Goal: Transaction & Acquisition: Purchase product/service

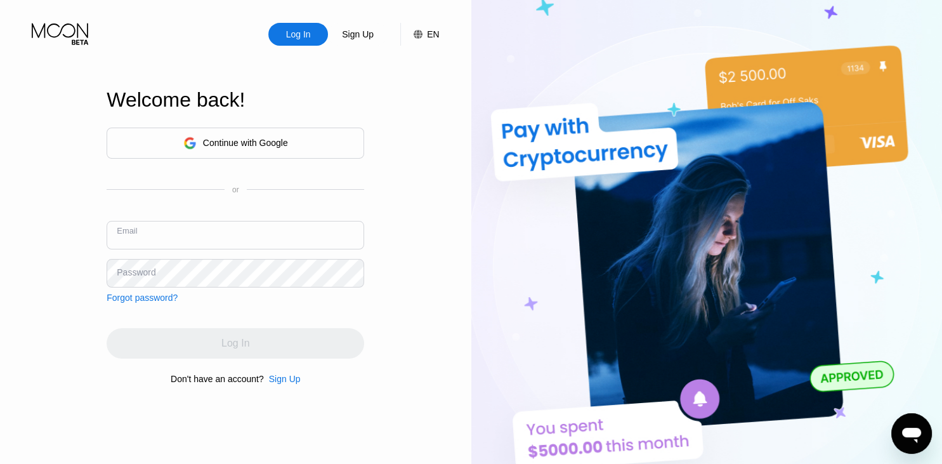
click at [244, 235] on input "text" at bounding box center [235, 235] width 257 height 29
type input "[EMAIL_ADDRESS][DOMAIN_NAME]"
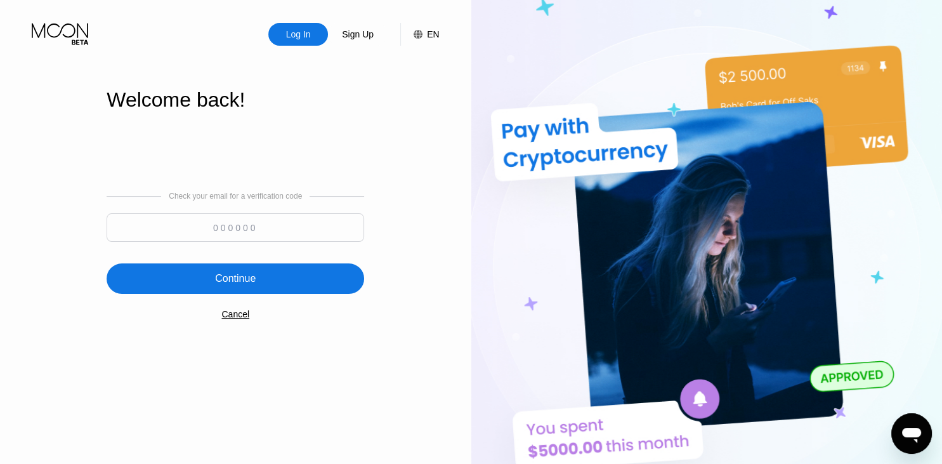
click at [233, 229] on input at bounding box center [235, 227] width 257 height 29
click at [212, 228] on input at bounding box center [235, 227] width 257 height 29
click at [221, 231] on input at bounding box center [235, 227] width 257 height 29
click at [304, 239] on input "187" at bounding box center [235, 227] width 257 height 29
type input "187529"
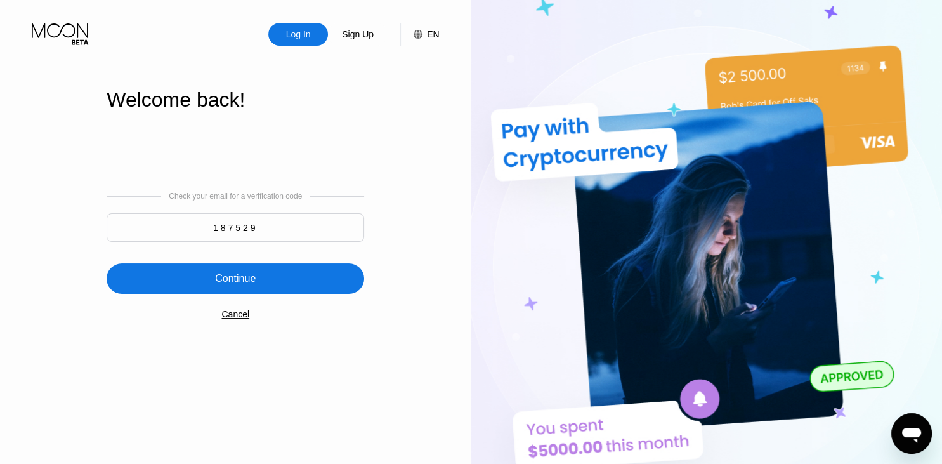
click at [308, 287] on div "Continue" at bounding box center [235, 278] width 257 height 30
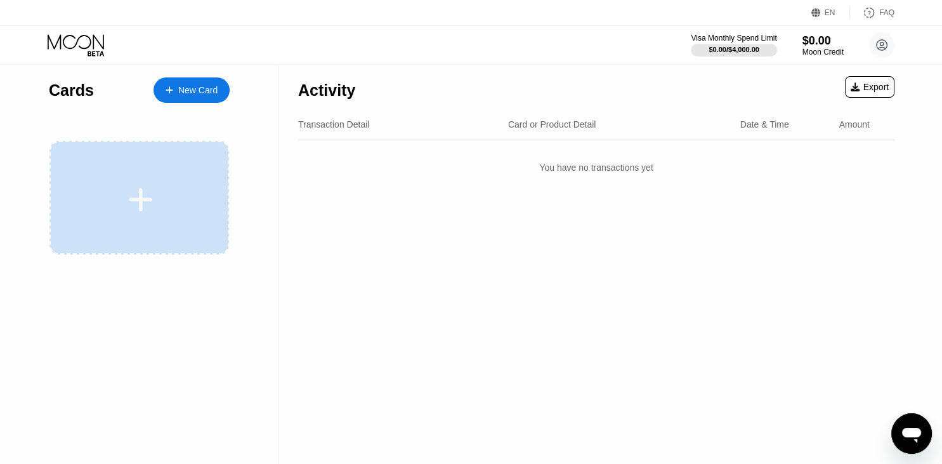
click at [145, 210] on icon at bounding box center [140, 199] width 25 height 29
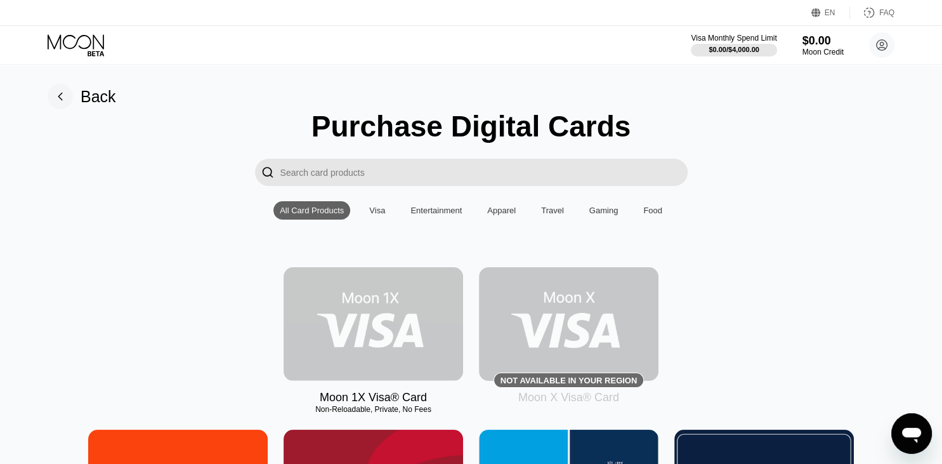
click at [406, 328] on img at bounding box center [372, 324] width 179 height 114
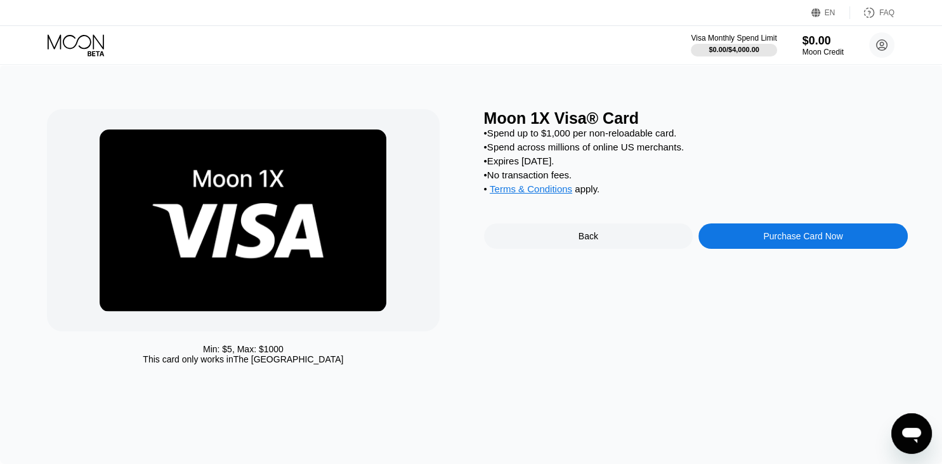
click at [794, 241] on div "Purchase Card Now" at bounding box center [802, 236] width 79 height 10
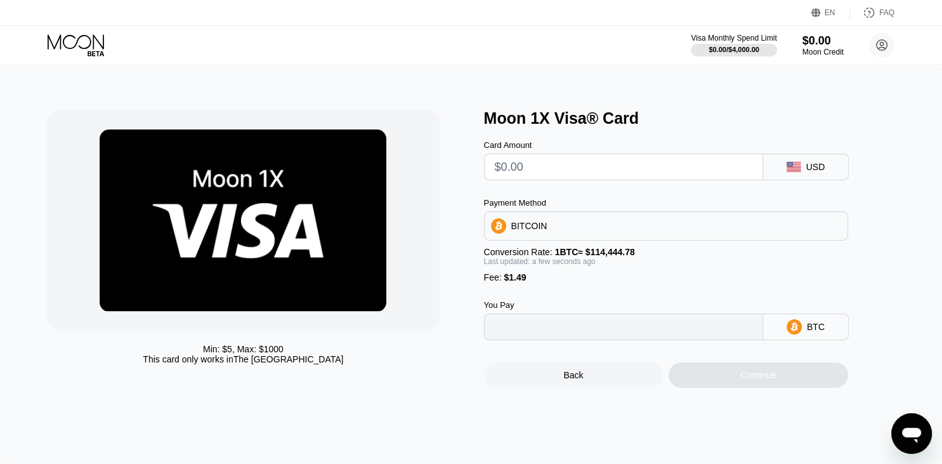
type input "0"
click at [618, 173] on input "text" at bounding box center [623, 166] width 257 height 25
type input "$9"
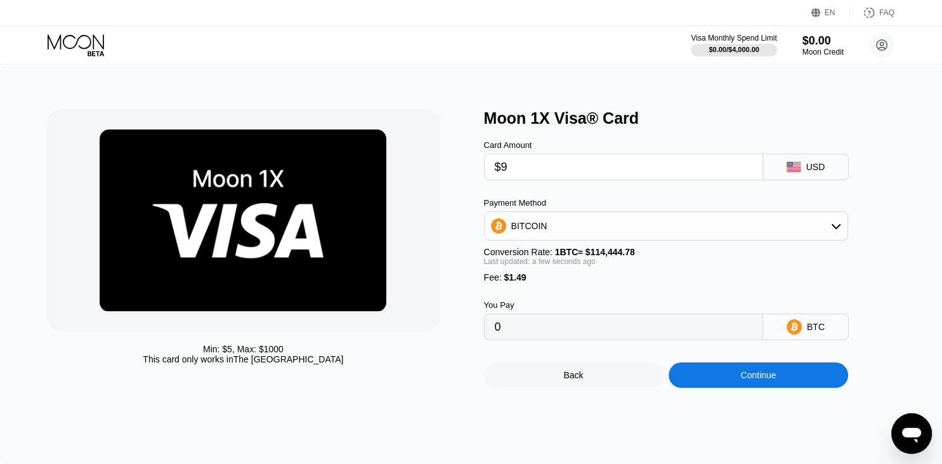
type input "0.00009166"
type input "$9"
click at [514, 372] on div "Back Continue" at bounding box center [687, 364] width 406 height 48
click at [548, 179] on input "$9" at bounding box center [623, 166] width 257 height 25
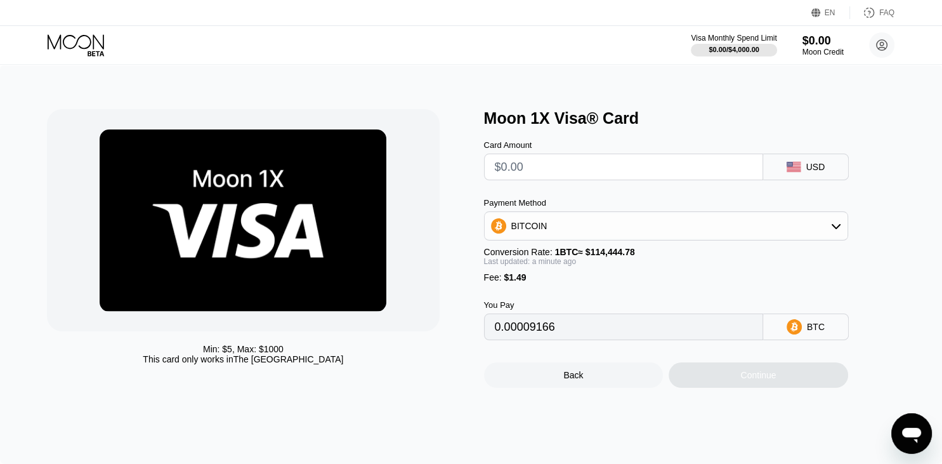
type input "0"
type input "$9"
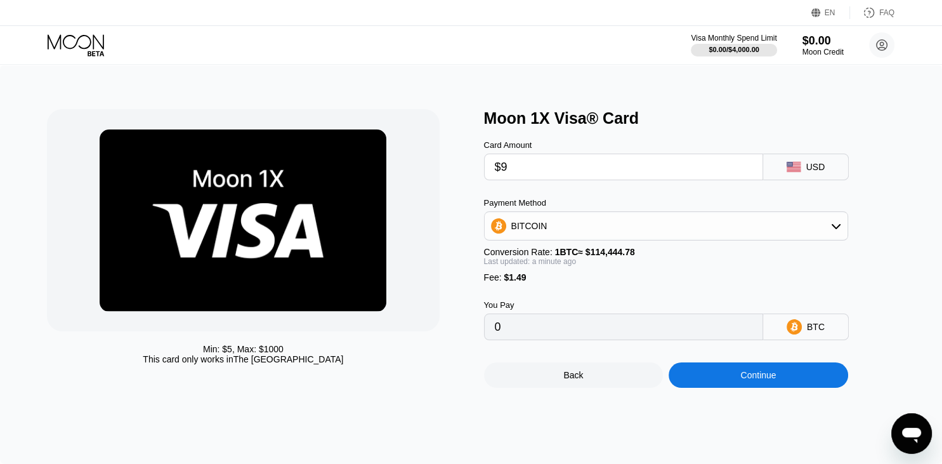
type input "0.00009166"
type input "$98"
type input "0.00086933"
type input "$98"
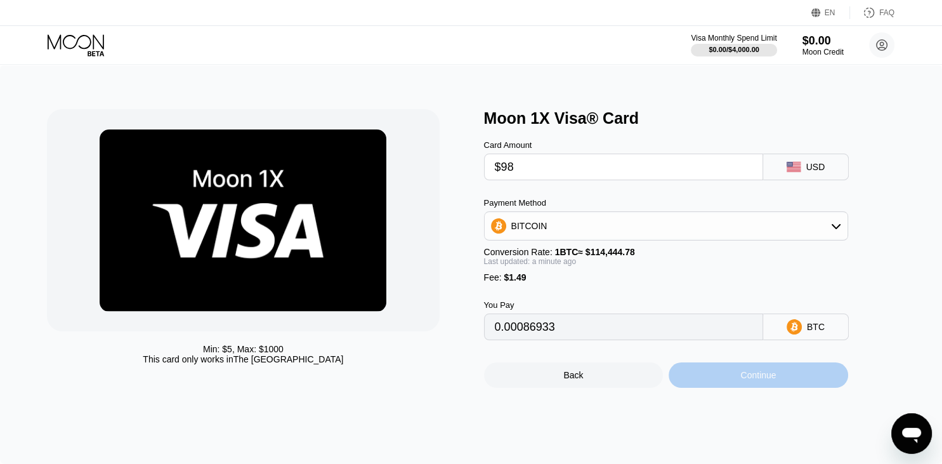
click at [761, 380] on div "Continue" at bounding box center [758, 375] width 36 height 10
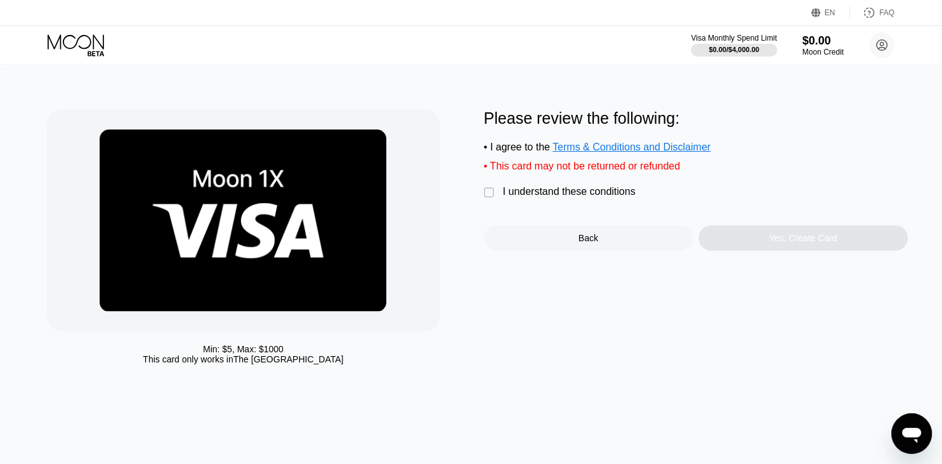
drag, startPoint x: 833, startPoint y: 349, endPoint x: 838, endPoint y: 361, distance: 12.2
click at [838, 361] on div "Please review the following: • I agree to the Terms & Conditions and Disclaimer…" at bounding box center [696, 239] width 424 height 261
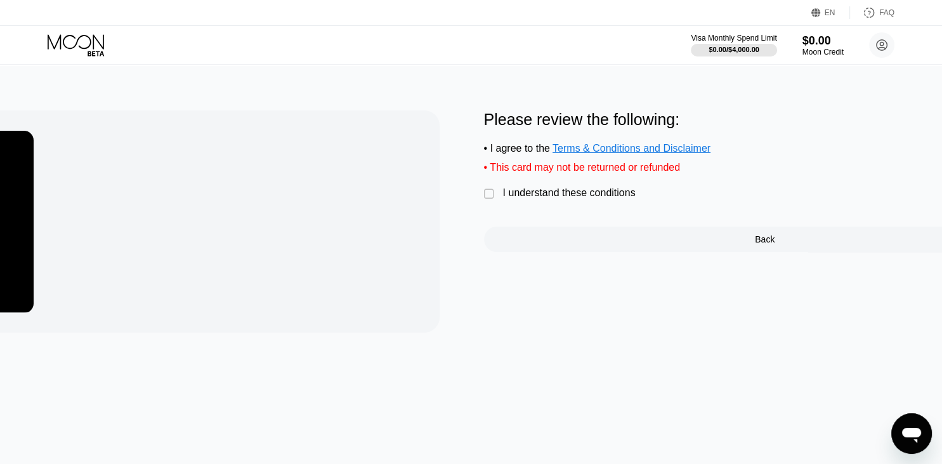
click at [941, 463] on div "Min: $ 5 , Max: $ 1000 This card only works in The United States Please review …" at bounding box center [471, 265] width 2354 height 398
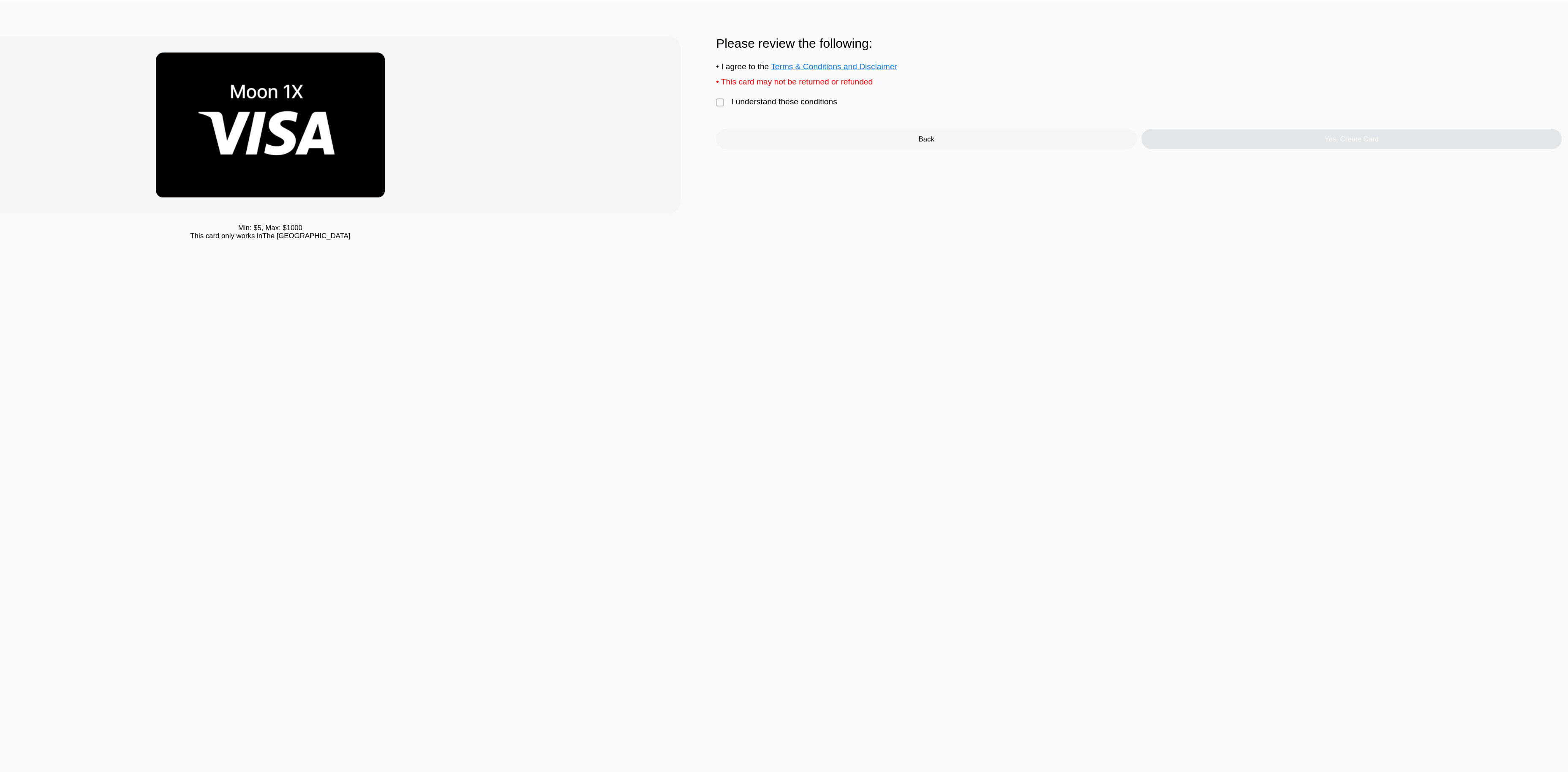
click at [627, 143] on div "Please review the following: • I agree to the Terms & Conditions and Disclaimer…" at bounding box center [1145, 120] width 705 height 94
click at [627, 133] on div "" at bounding box center [797, 129] width 9 height 9
click at [627, 163] on div "Yes, Create Card" at bounding box center [1323, 159] width 45 height 7
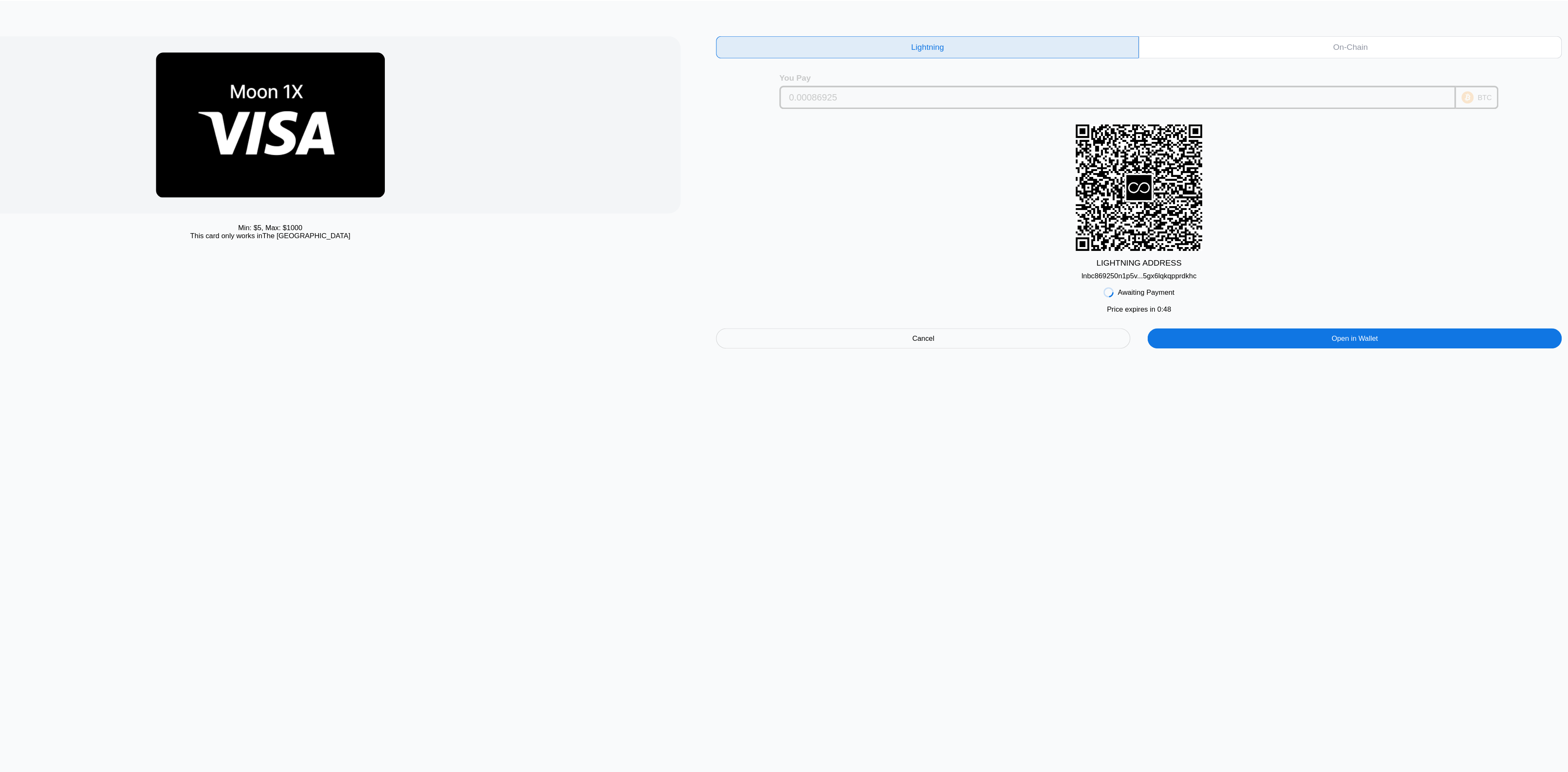
click at [1417, 127] on icon at bounding box center [1419, 124] width 10 height 10
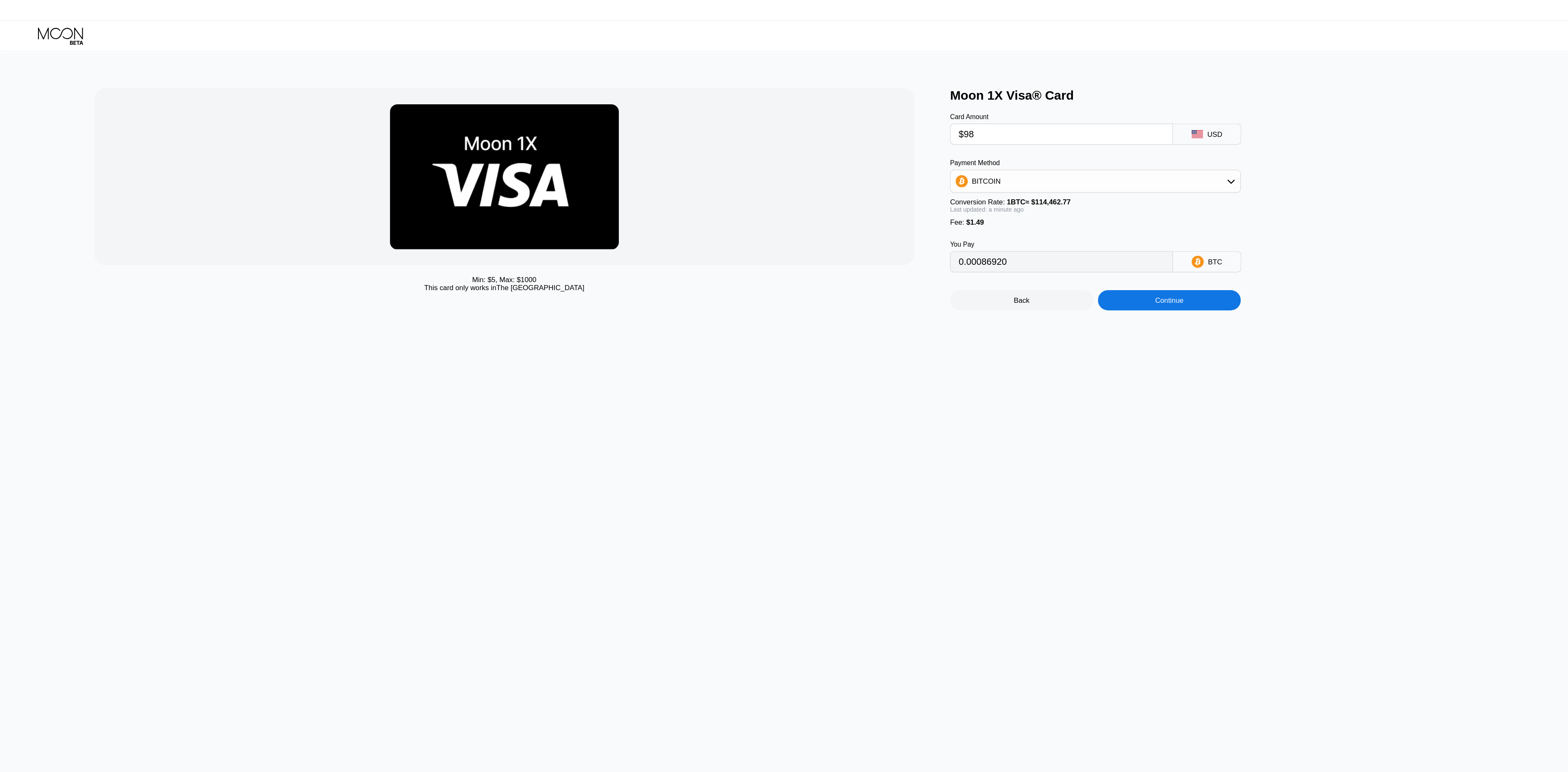
click at [1004, 157] on div "BITCOIN" at bounding box center [913, 151] width 242 height 17
click at [831, 178] on span "BITCOIN" at bounding box center [825, 175] width 24 height 7
click at [985, 254] on div "Continue" at bounding box center [975, 250] width 24 height 7
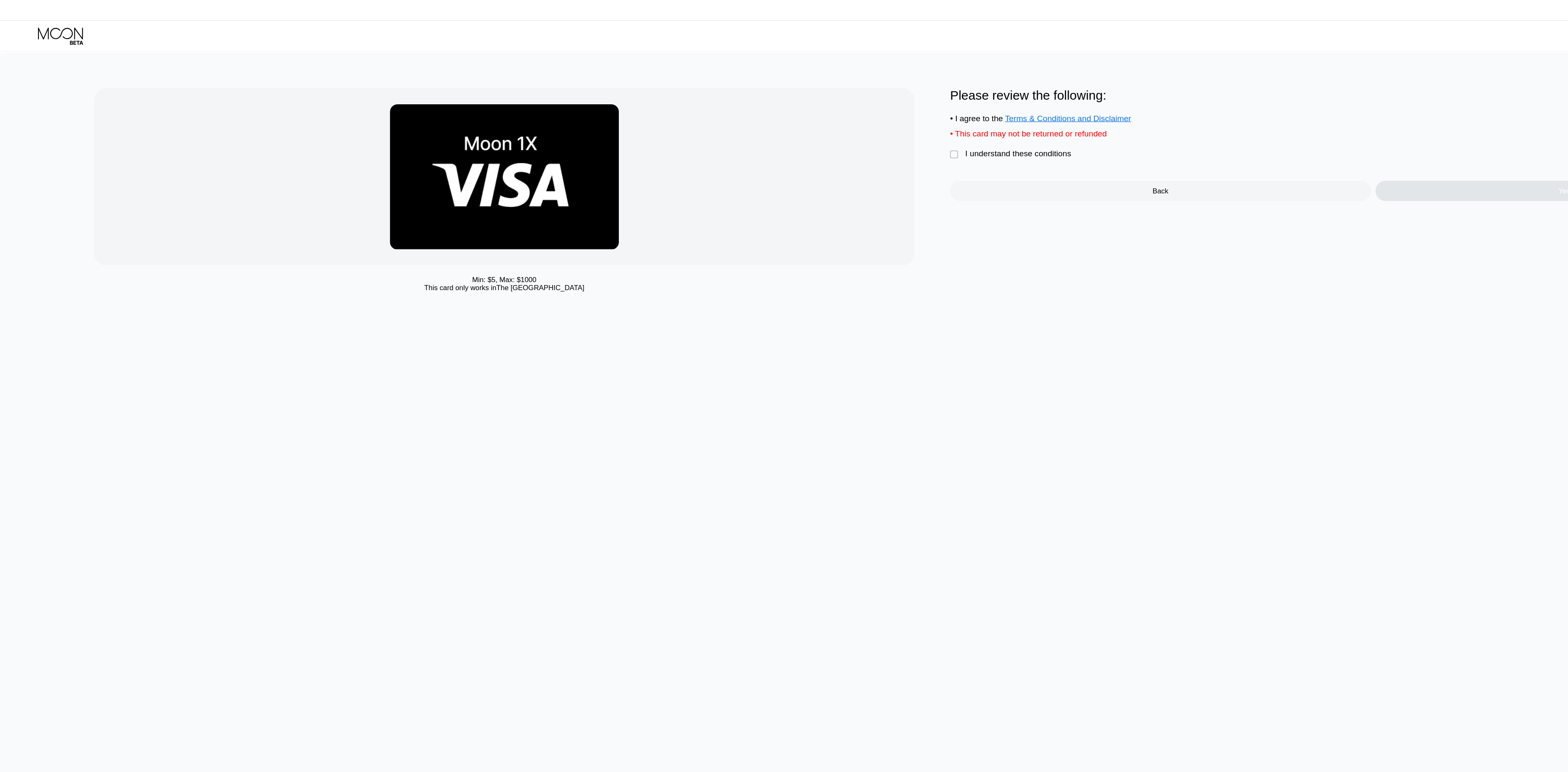
click at [795, 133] on div "" at bounding box center [797, 129] width 9 height 9
click at [1225, 165] on div "Yes, Create Card" at bounding box center [1322, 159] width 351 height 17
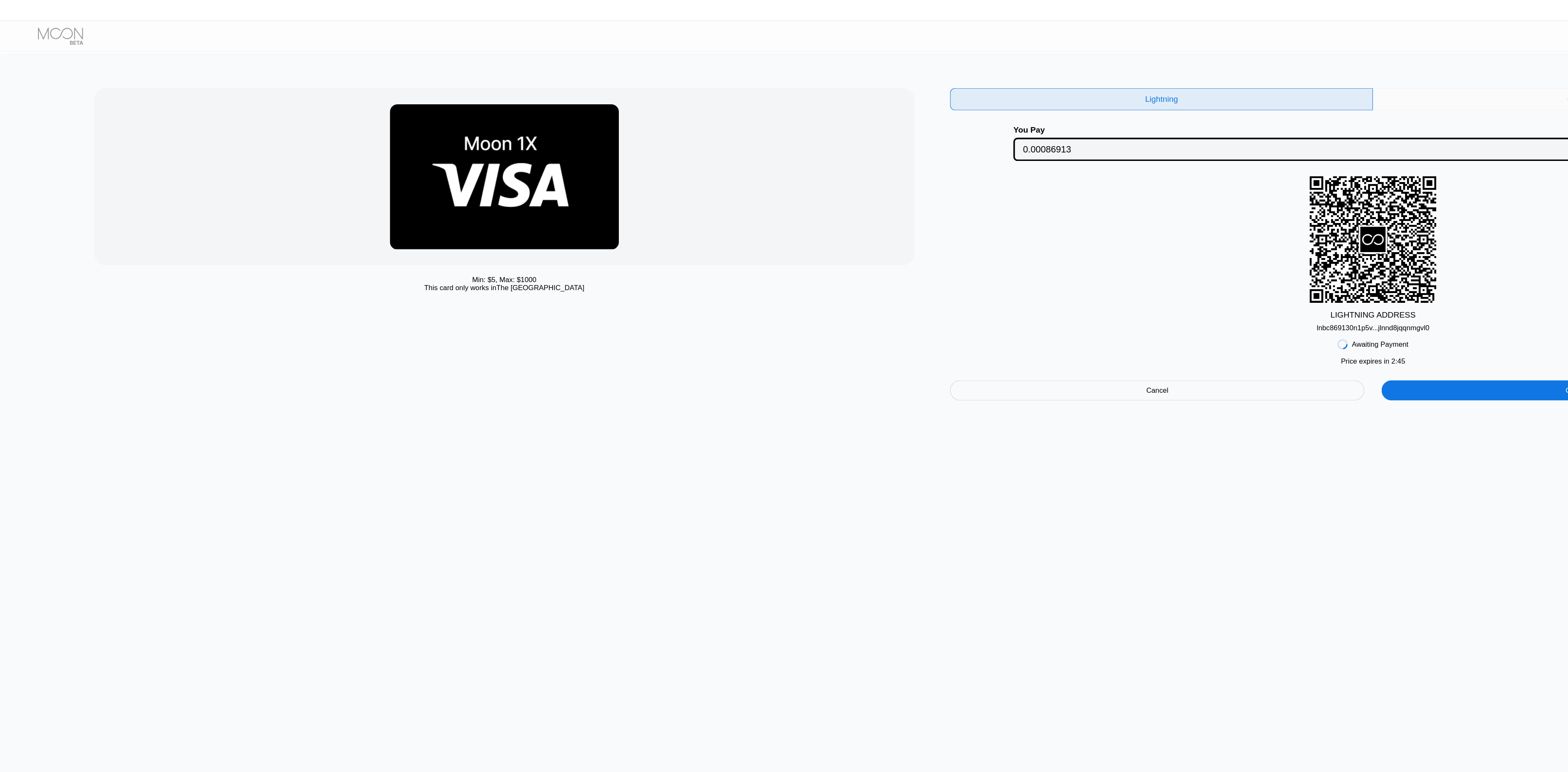
click at [1252, 77] on div "On-Chain" at bounding box center [1321, 83] width 352 height 19
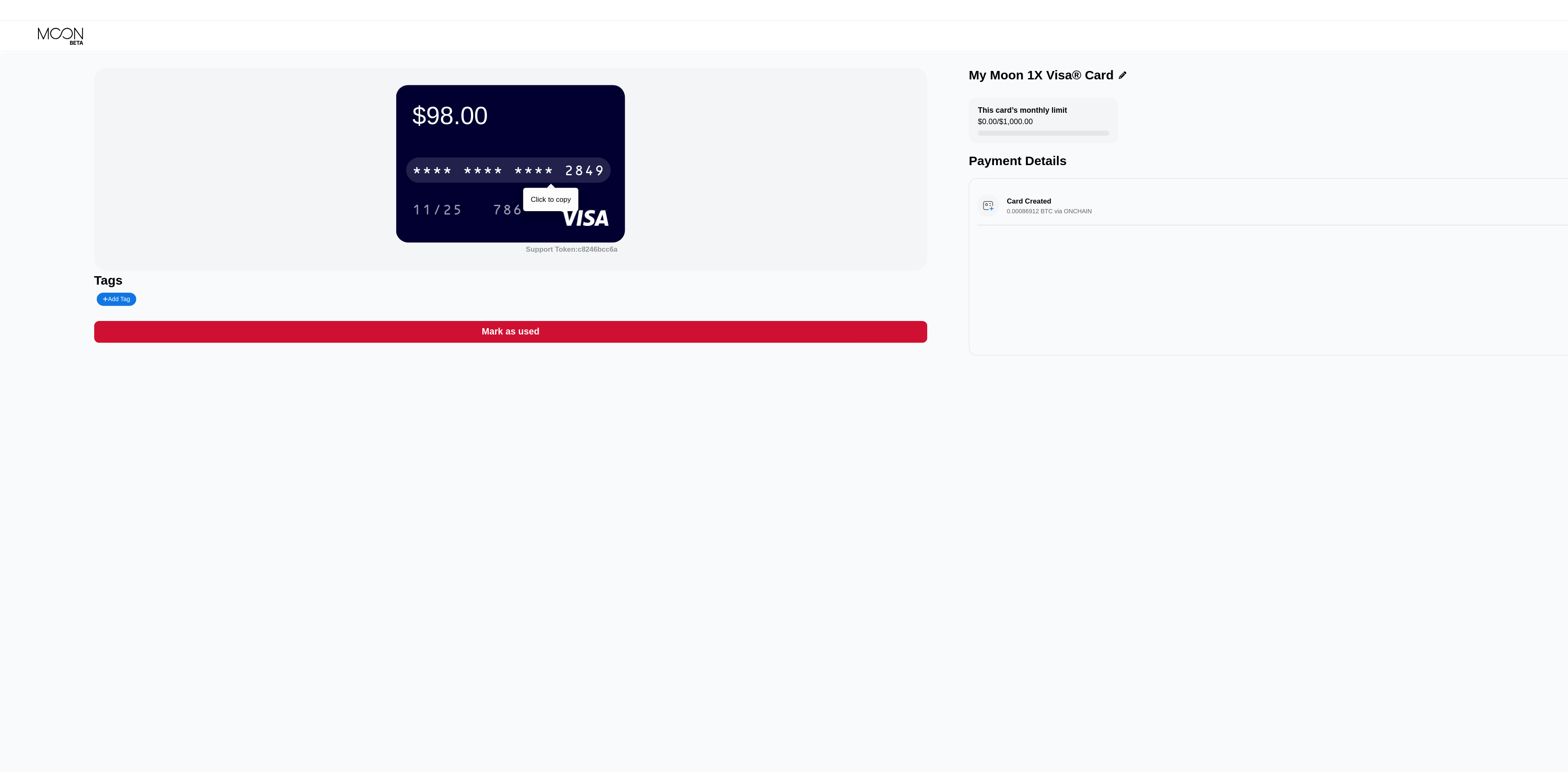
click at [420, 139] on div "* * * *" at bounding box center [403, 143] width 34 height 13
click at [463, 139] on div "4513 6500 2829 2849" at bounding box center [424, 142] width 171 height 21
click at [366, 173] on div "11/25" at bounding box center [364, 176] width 42 height 13
